Goal: Transaction & Acquisition: Purchase product/service

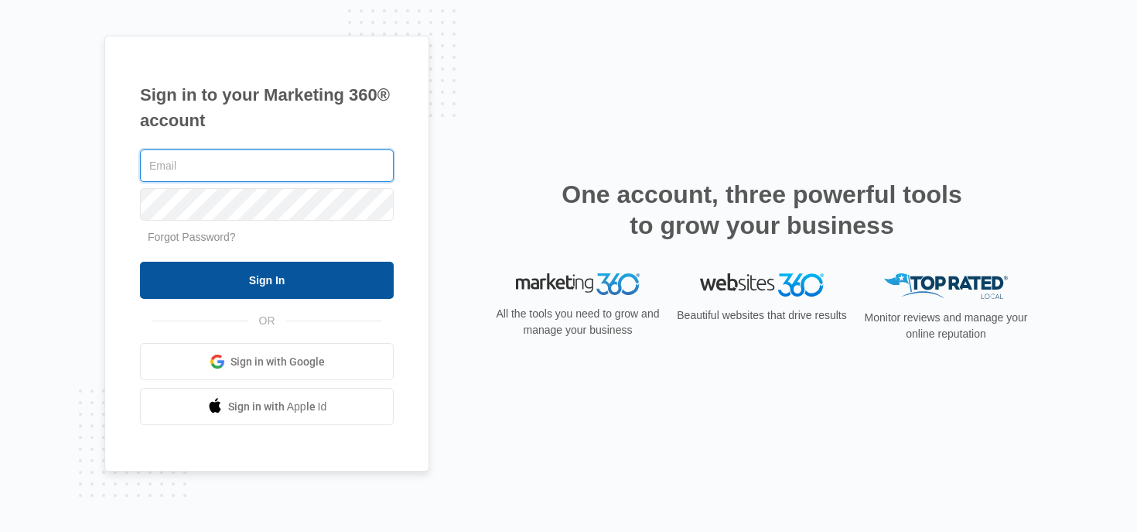
type input "[PERSON_NAME][EMAIL_ADDRESS][PERSON_NAME][DOMAIN_NAME]"
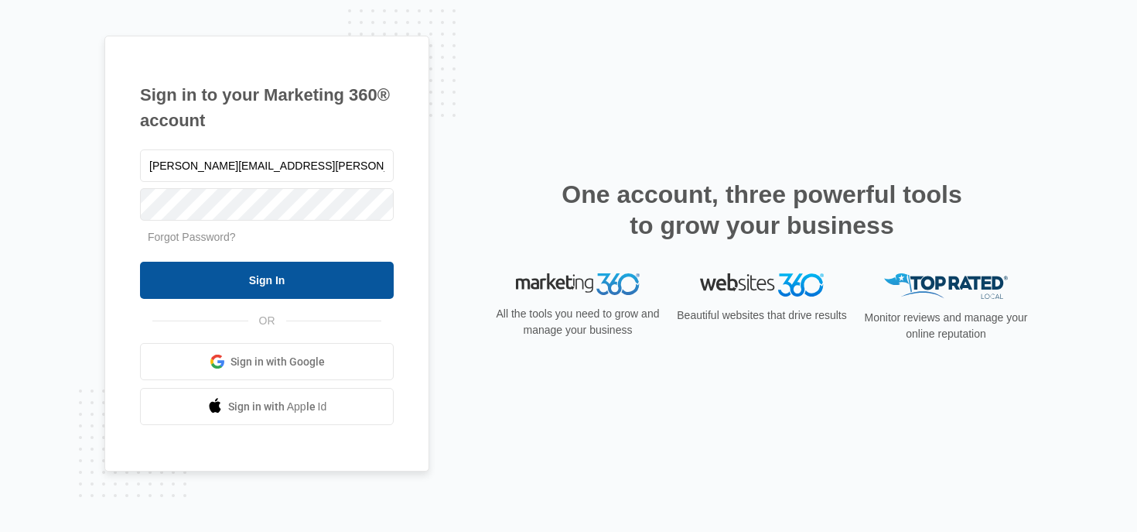
click at [306, 284] on input "Sign In" at bounding box center [267, 280] width 254 height 37
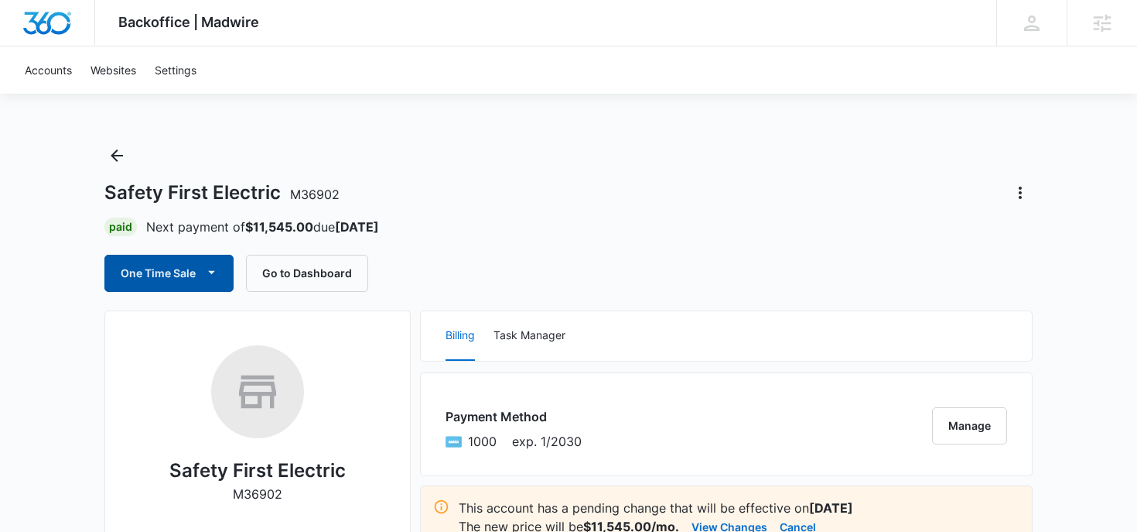
click at [197, 271] on button "One Time Sale" at bounding box center [168, 273] width 129 height 37
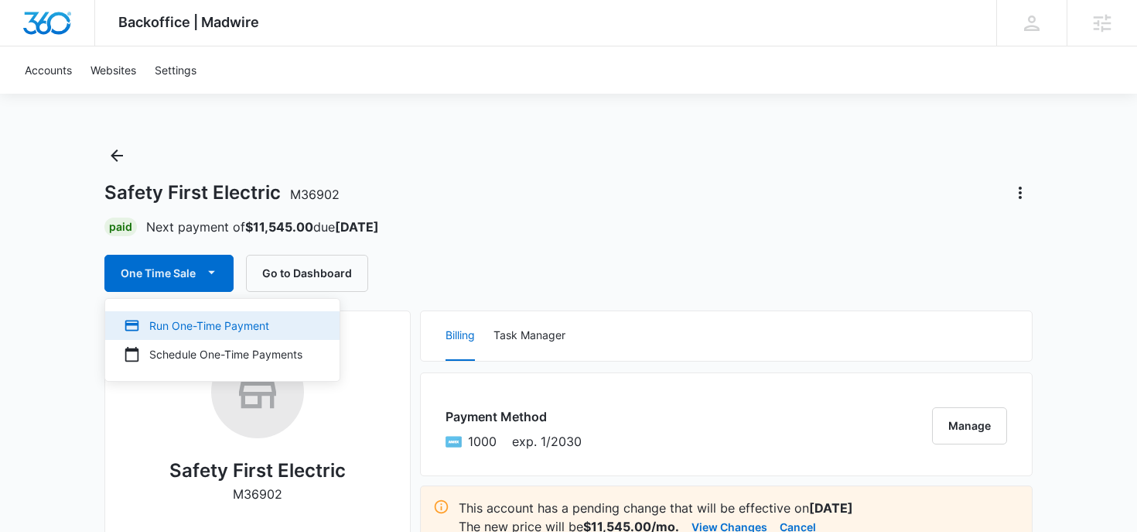
click at [187, 323] on div "Run One-Time Payment" at bounding box center [213, 325] width 179 height 16
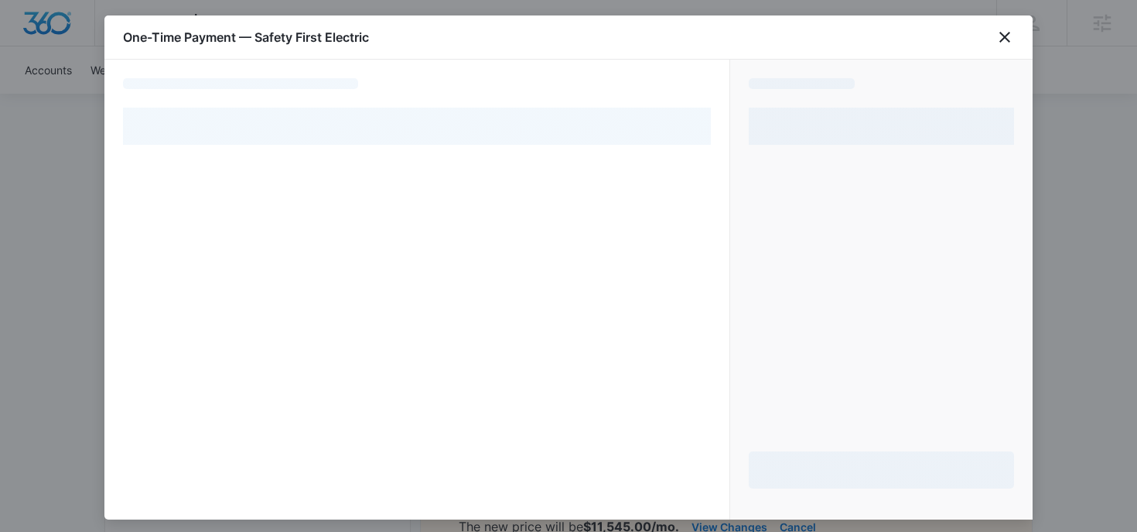
select select "pm_1Qk8y1A4n8RTgNjUYgHK1Jm1"
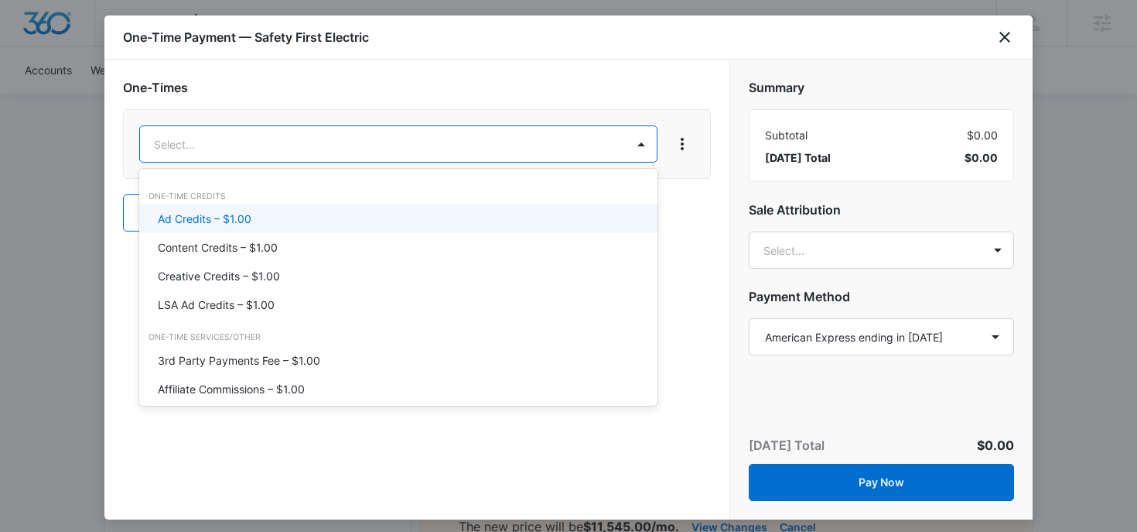
click at [286, 214] on div "Ad Credits – $1.00" at bounding box center [397, 218] width 478 height 16
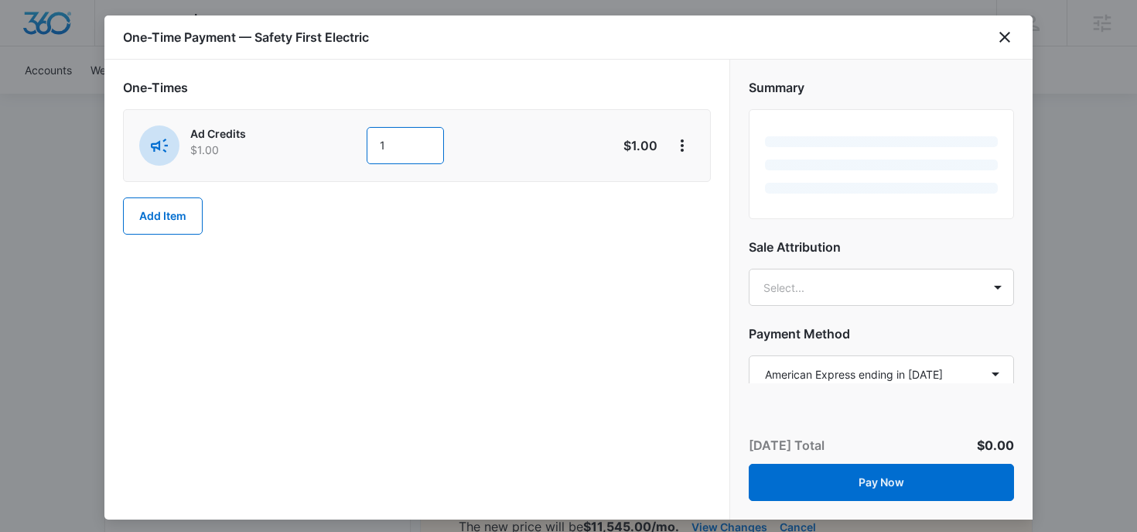
drag, startPoint x: 391, startPoint y: 139, endPoint x: 361, endPoint y: 139, distance: 29.4
click at [361, 139] on div "Ad Credits $1.00 1" at bounding box center [362, 145] width 446 height 40
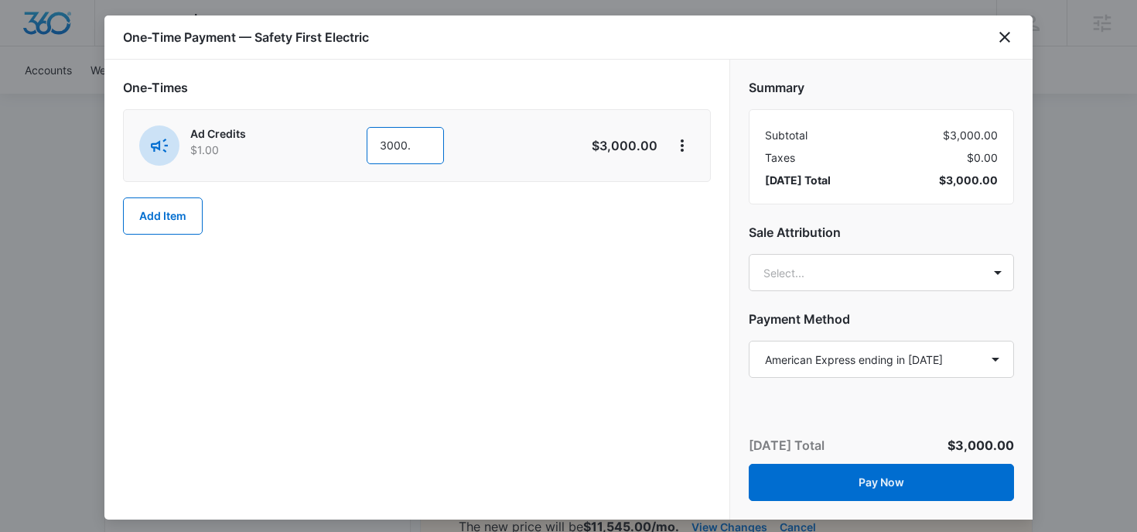
type input "3000."
click at [795, 252] on div "Summary Subtotal $3,000.00 Taxes $0.00 [DATE] Total $3,000.00 Sale Attribution …" at bounding box center [881, 221] width 303 height 323
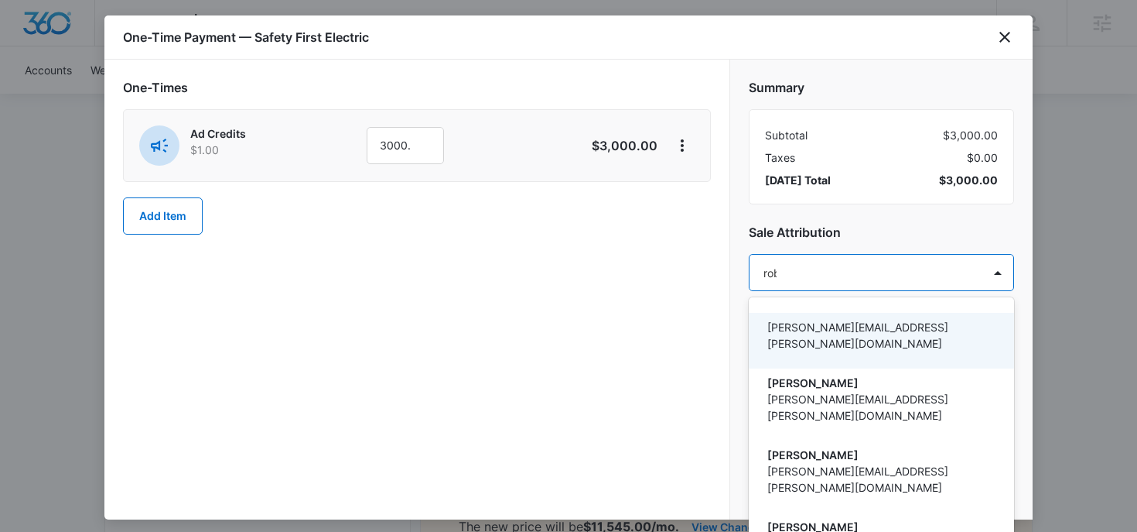
type input "[PERSON_NAME]"
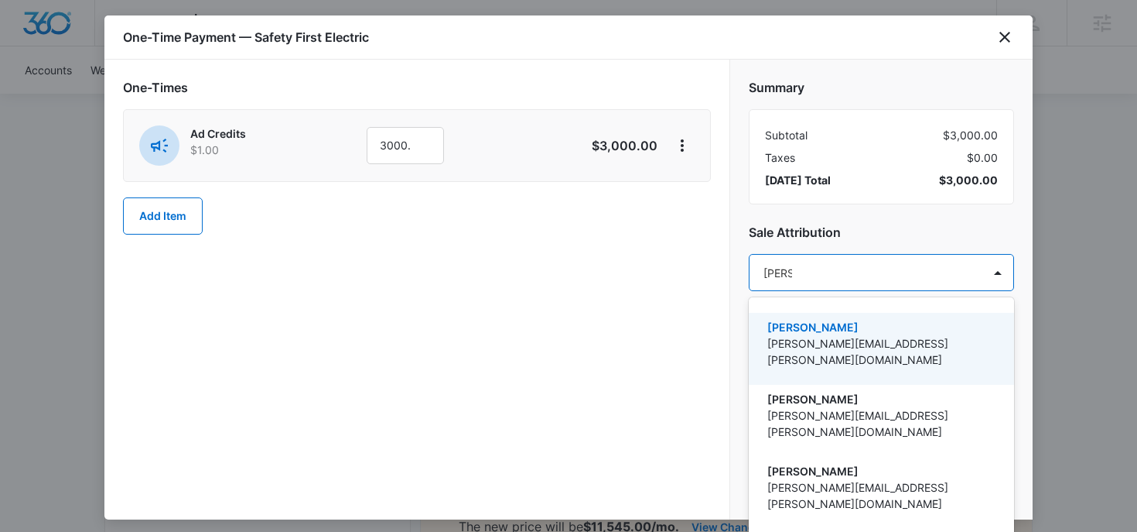
click at [863, 333] on p "[PERSON_NAME]" at bounding box center [880, 327] width 225 height 16
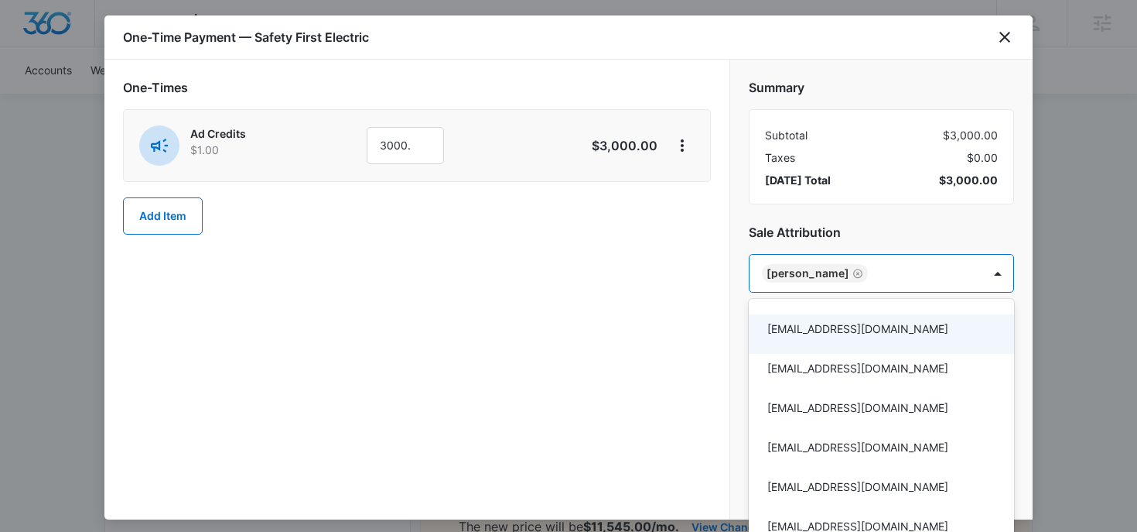
click at [887, 193] on div at bounding box center [568, 266] width 1137 height 532
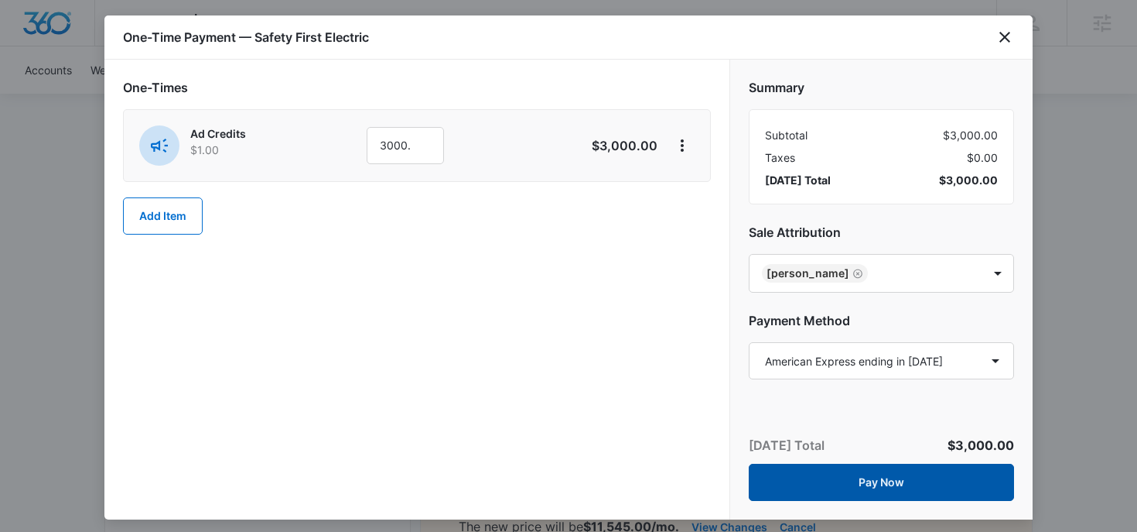
click at [807, 484] on button "Pay Now" at bounding box center [881, 481] width 265 height 37
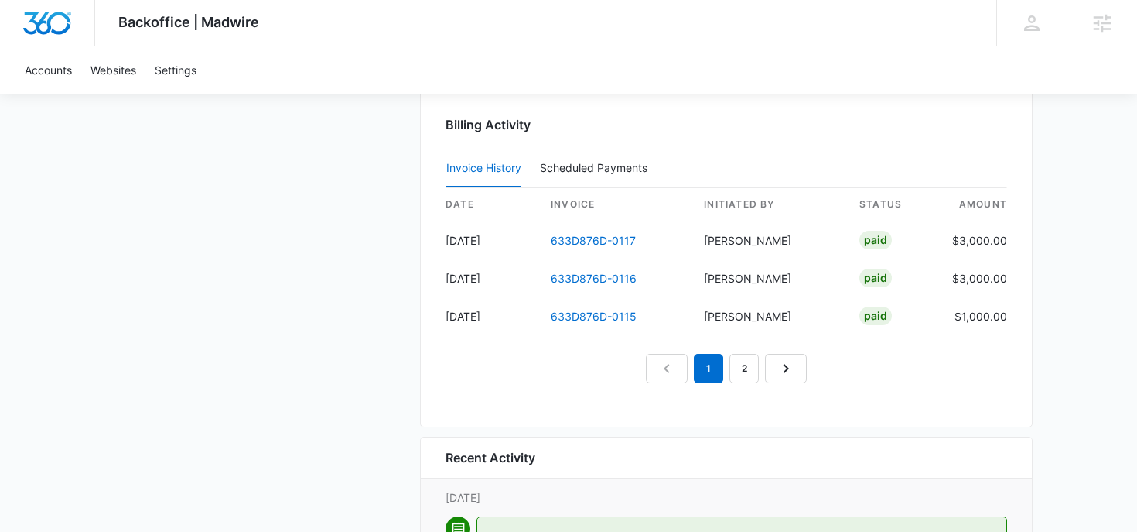
scroll to position [1886, 0]
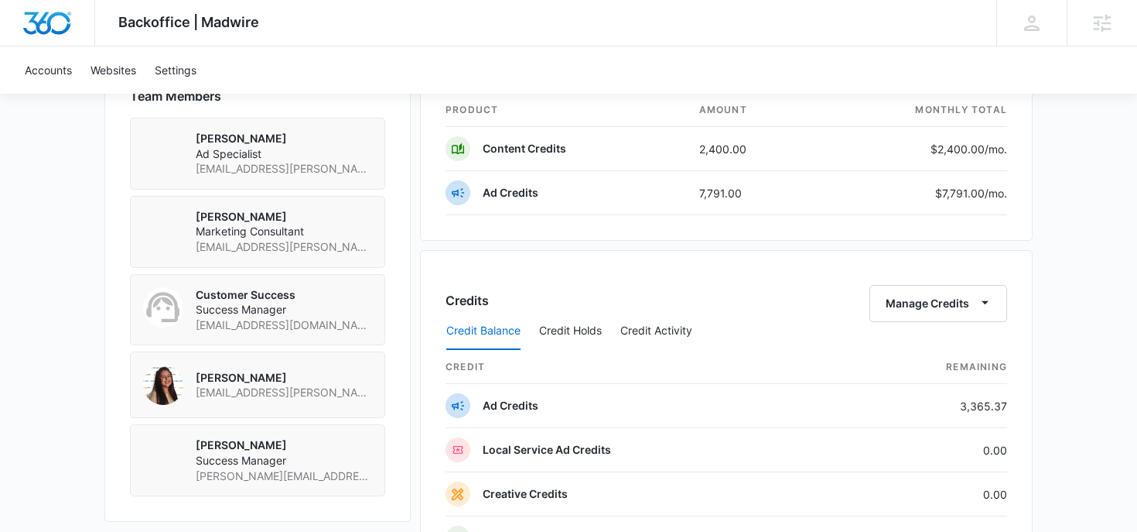
scroll to position [968, 0]
